Goal: Task Accomplishment & Management: Use online tool/utility

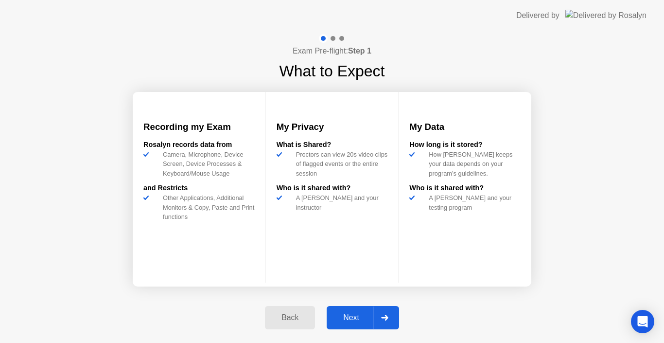
click at [362, 319] on div "Next" at bounding box center [351, 317] width 43 height 9
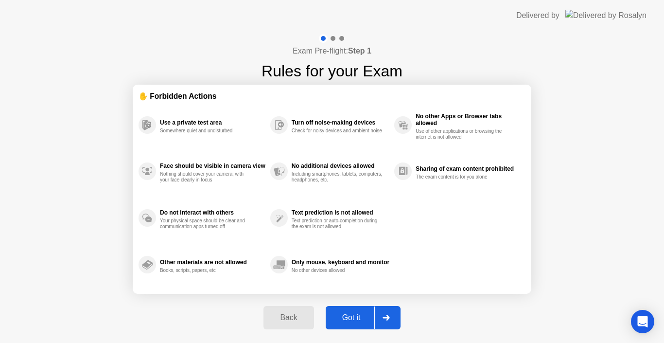
click at [362, 319] on div "Got it" at bounding box center [352, 317] width 46 height 9
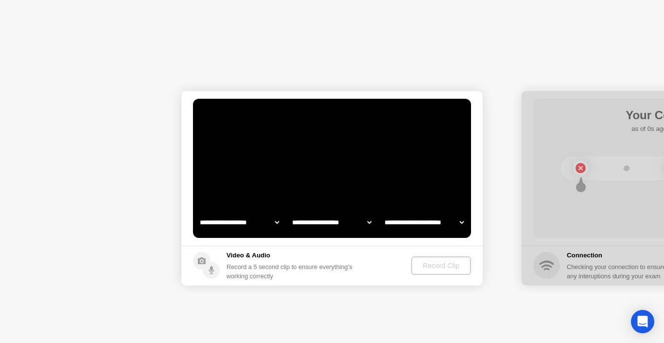
select select "**********"
select select "*******"
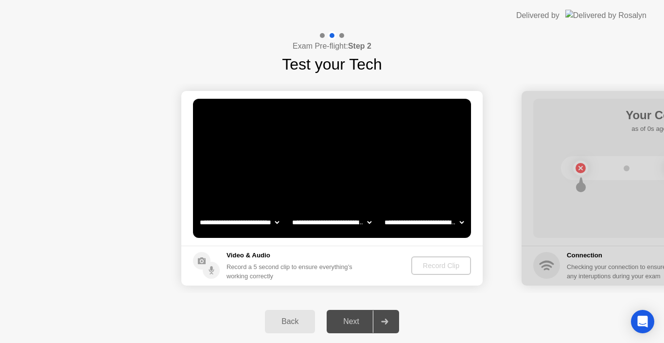
click at [388, 321] on icon at bounding box center [384, 321] width 7 height 6
click at [384, 320] on icon at bounding box center [384, 321] width 7 height 6
click at [448, 262] on div "Record Clip" at bounding box center [442, 266] width 52 height 8
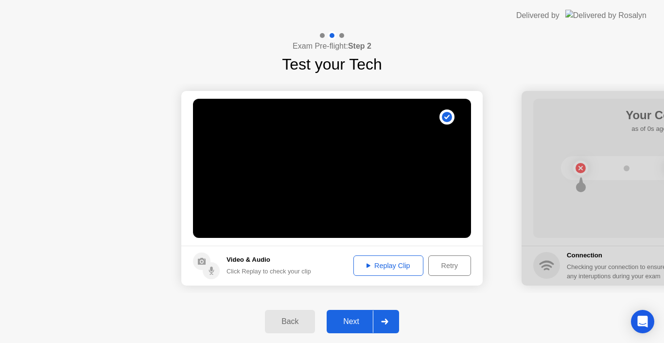
click at [364, 325] on div "Next" at bounding box center [351, 321] width 43 height 9
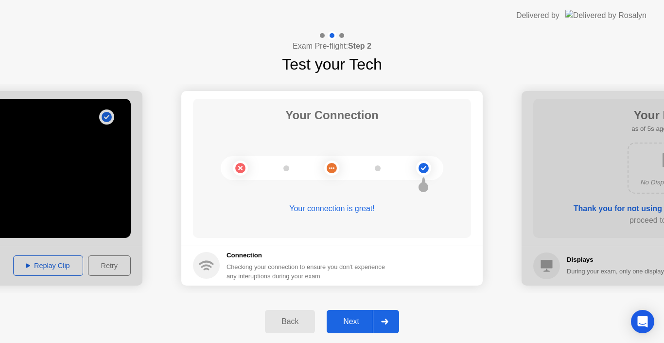
click at [366, 326] on div "Next" at bounding box center [351, 321] width 43 height 9
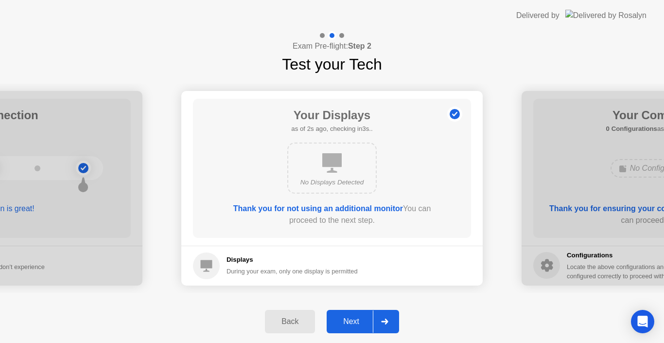
click at [366, 326] on div "Next" at bounding box center [351, 321] width 43 height 9
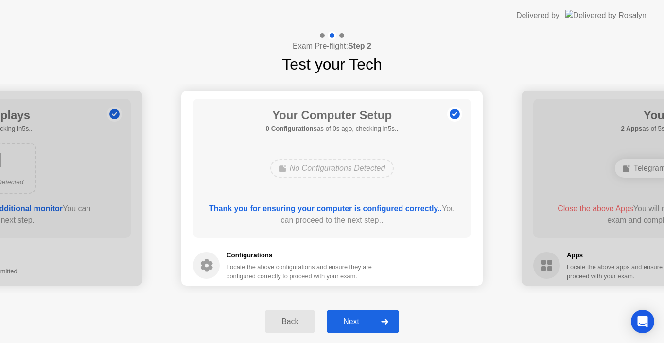
click at [366, 326] on div "Next" at bounding box center [351, 321] width 43 height 9
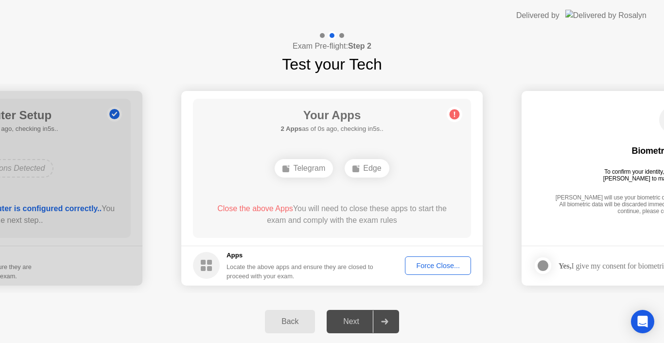
click at [366, 326] on div "Next" at bounding box center [351, 321] width 43 height 9
click at [377, 325] on div at bounding box center [384, 321] width 23 height 22
click at [454, 114] on circle at bounding box center [455, 114] width 10 height 10
click at [434, 266] on div "Force Close..." at bounding box center [437, 266] width 59 height 8
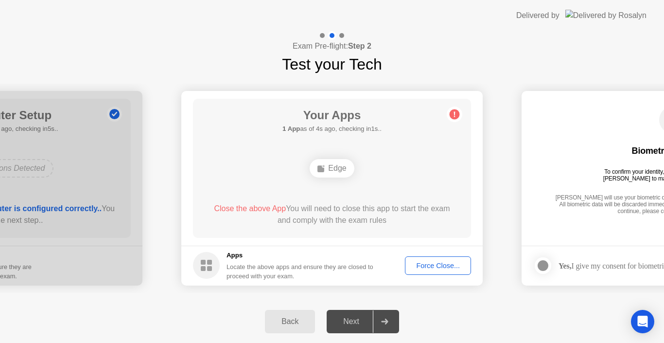
click at [376, 323] on div at bounding box center [384, 321] width 23 height 22
click at [416, 268] on div "Force Close..." at bounding box center [437, 266] width 59 height 8
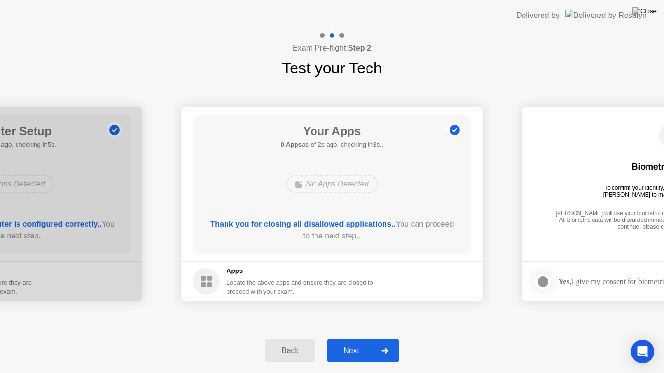
click at [355, 342] on button "Next" at bounding box center [363, 350] width 72 height 23
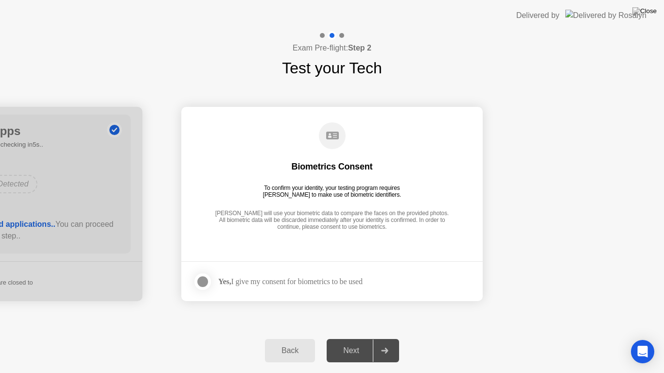
click at [385, 342] on icon at bounding box center [384, 351] width 7 height 6
click at [208, 283] on div at bounding box center [203, 282] width 12 height 12
click at [365, 342] on div "Next" at bounding box center [351, 351] width 43 height 9
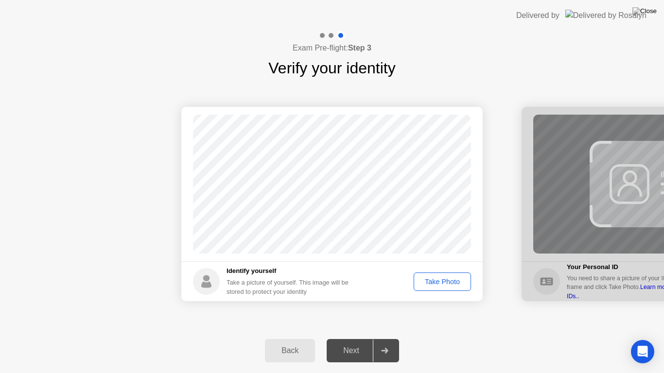
click at [365, 342] on div "Next" at bounding box center [351, 351] width 43 height 9
click at [432, 283] on div "Take Photo" at bounding box center [442, 282] width 51 height 8
click at [369, 342] on div "Next" at bounding box center [351, 351] width 43 height 9
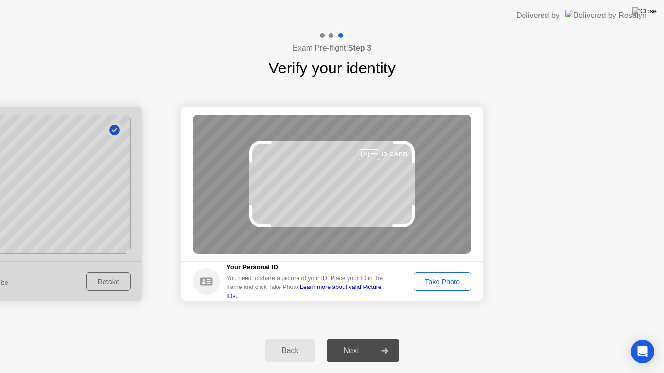
click at [428, 280] on div "Take Photo" at bounding box center [442, 282] width 51 height 8
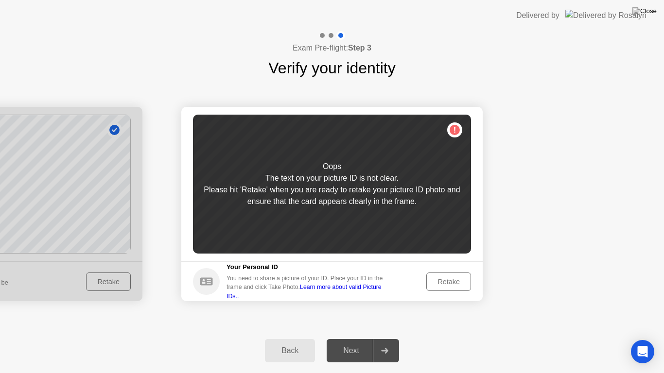
click at [433, 281] on div "Retake" at bounding box center [449, 282] width 38 height 8
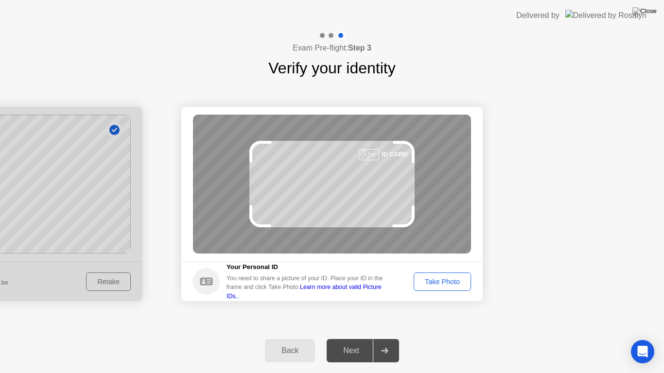
click at [427, 279] on div "Take Photo" at bounding box center [442, 282] width 51 height 8
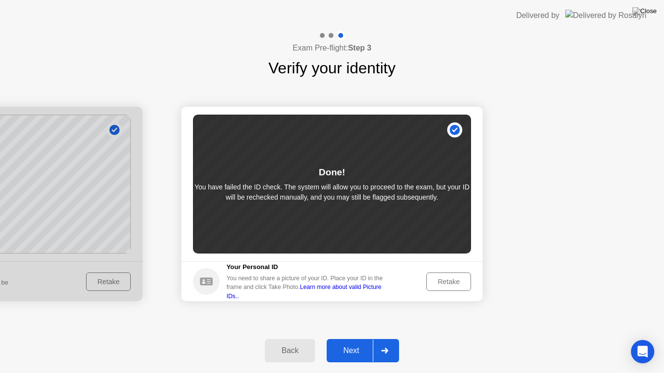
click at [364, 342] on div "Next" at bounding box center [351, 351] width 43 height 9
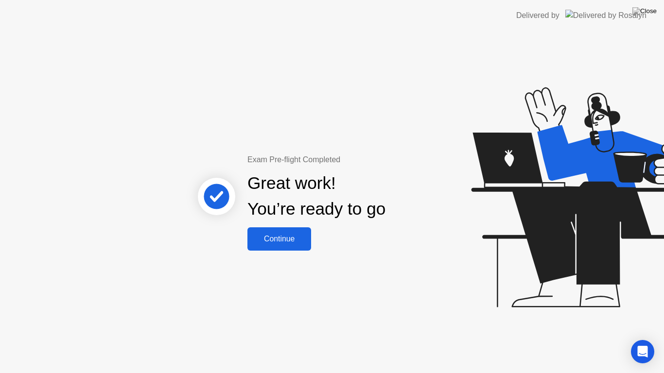
click at [278, 231] on button "Continue" at bounding box center [279, 239] width 64 height 23
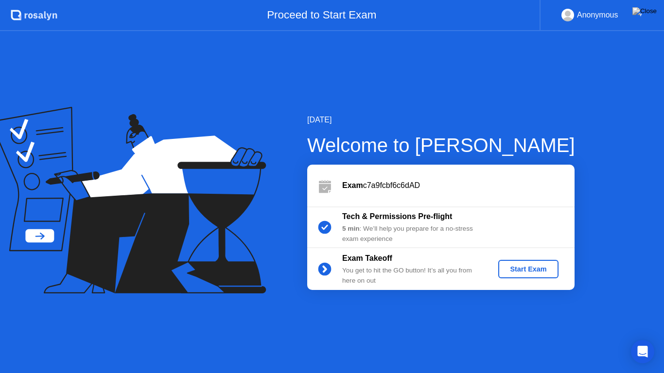
click at [530, 265] on div "Start Exam" at bounding box center [528, 269] width 52 height 8
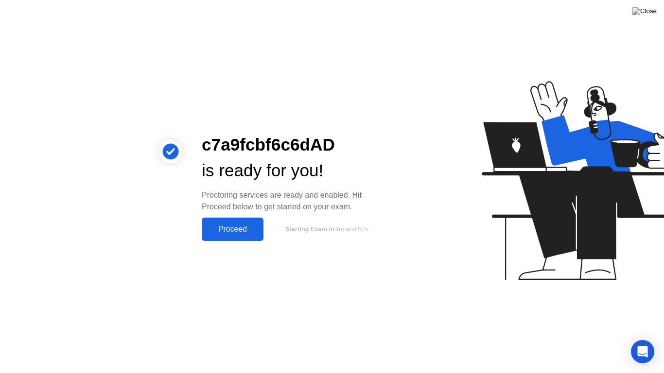
click at [240, 230] on div "Proceed" at bounding box center [233, 229] width 56 height 9
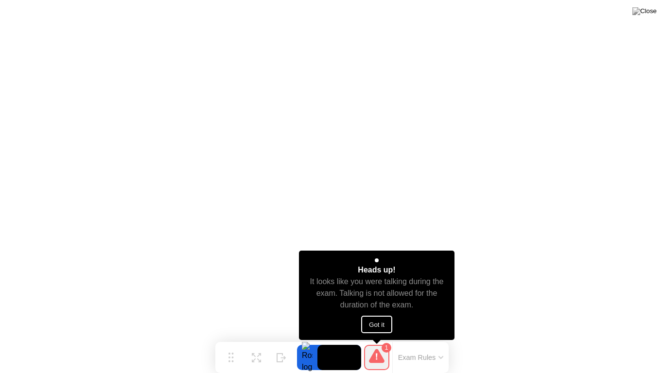
click at [377, 321] on button "Got it" at bounding box center [376, 325] width 31 height 18
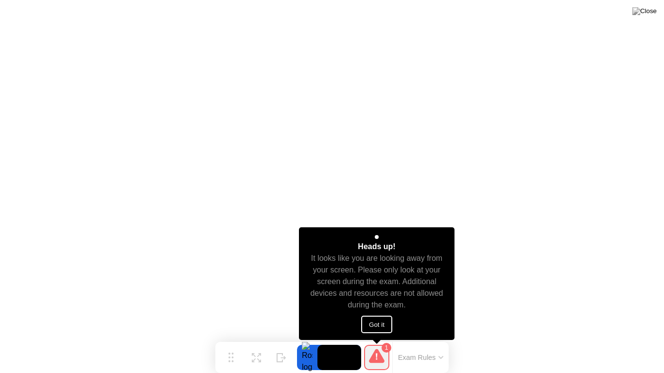
click at [387, 322] on button "Got it" at bounding box center [376, 325] width 31 height 18
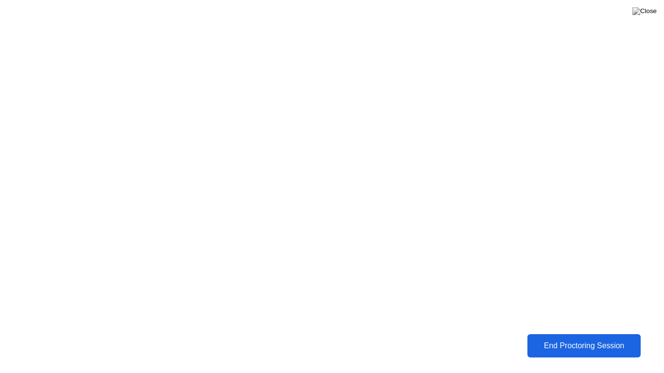
click at [582, 342] on div "End Proctoring Session" at bounding box center [585, 346] width 118 height 10
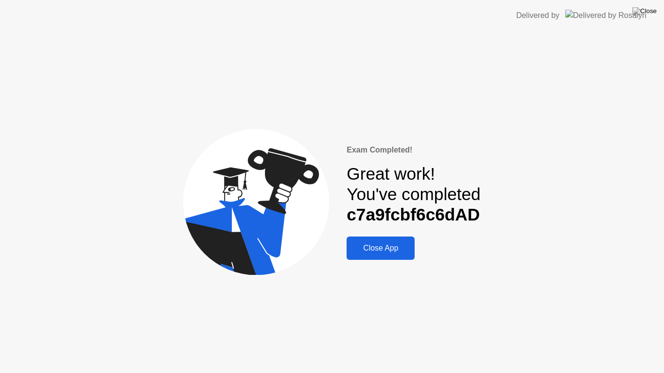
click at [392, 251] on div "Close App" at bounding box center [381, 248] width 62 height 9
